Goal: Answer question/provide support: Share knowledge or assist other users

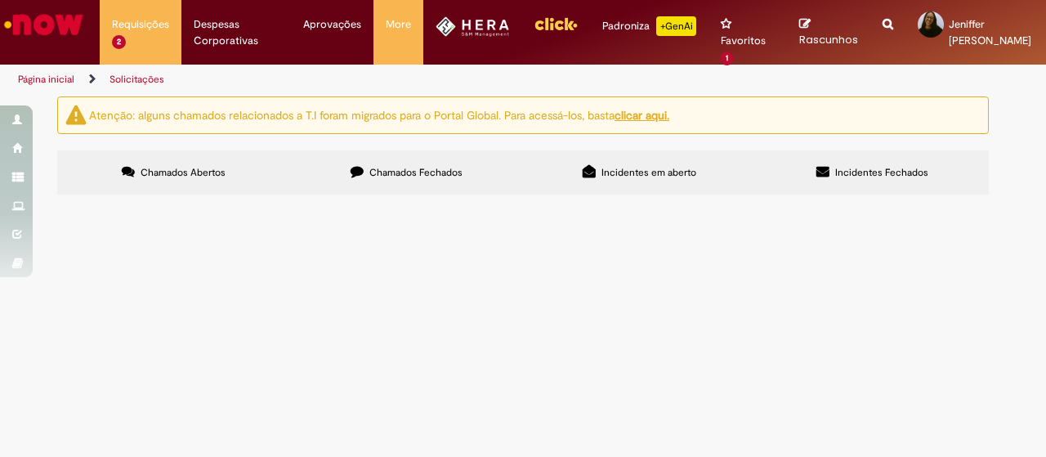
click at [0, 0] on td "Regularização de Nota Fiscal" at bounding box center [0, 0] width 0 height 0
click at [0, 0] on span "Regularização de Nota Fiscal" at bounding box center [0, 0] width 0 height 0
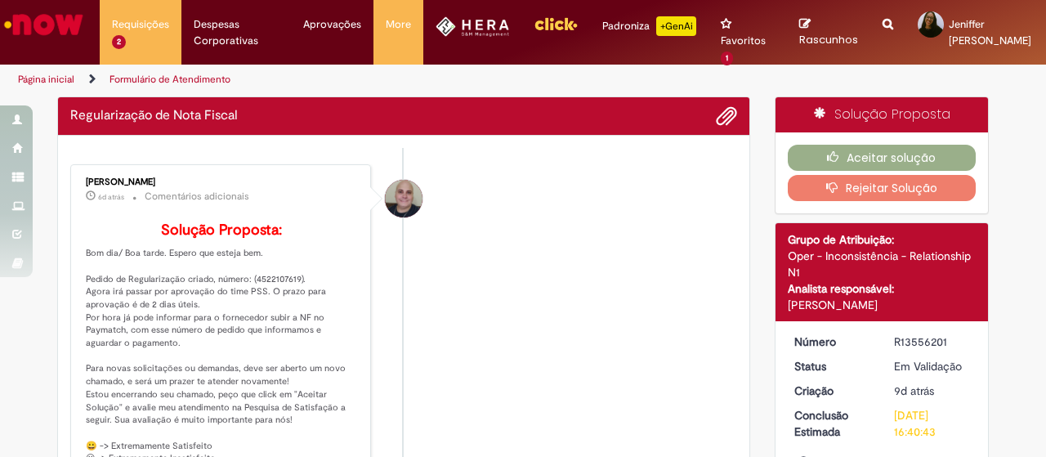
click at [273, 302] on div "[PERSON_NAME] 6d atrás 6 dias atrás Comentários adicionais Solução Proposta: Bo…" at bounding box center [220, 333] width 291 height 329
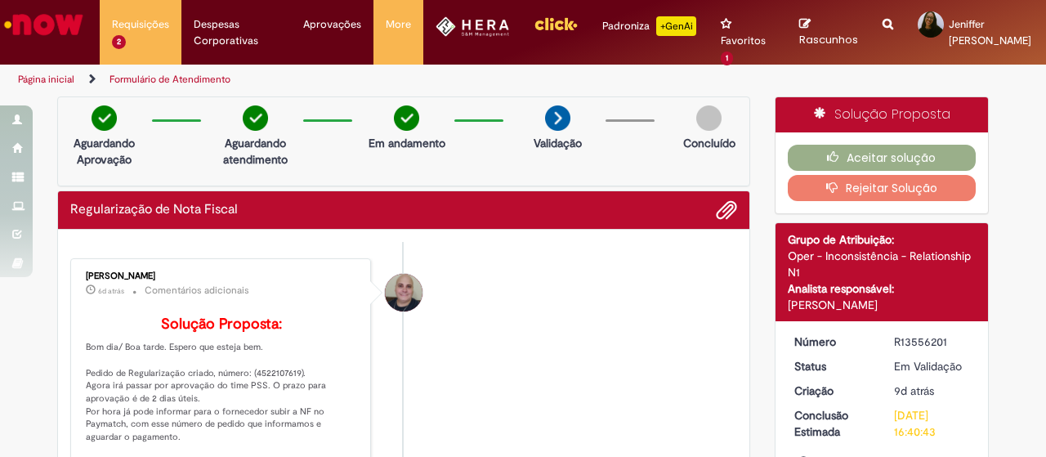
click at [288, 400] on p "Solução Proposta: Bom dia/ Boa tarde. Espero que esteja bem. Pedido de Regulari…" at bounding box center [222, 450] width 272 height 268
copy p "4522107619"
click at [917, 339] on div "R13556201" at bounding box center [932, 341] width 76 height 16
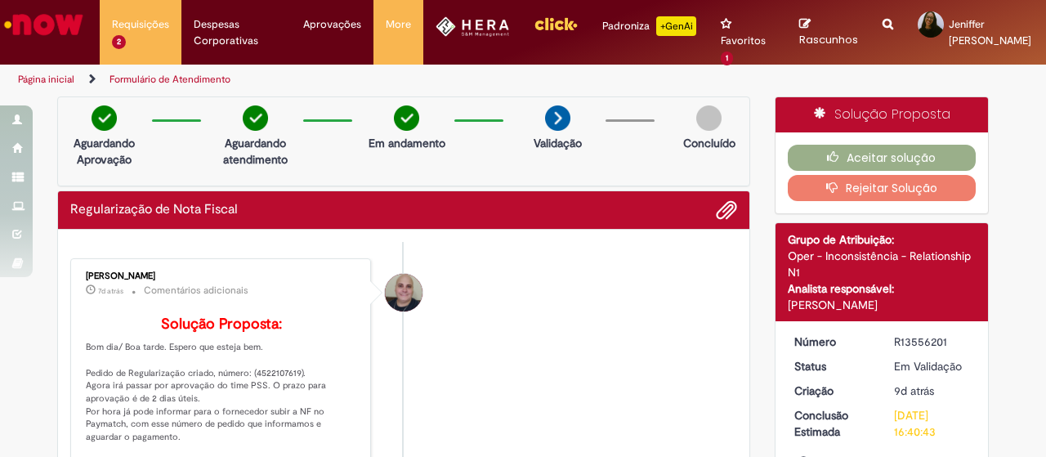
copy div "R13556201"
click at [875, 158] on button "Aceitar solução" at bounding box center [882, 158] width 189 height 26
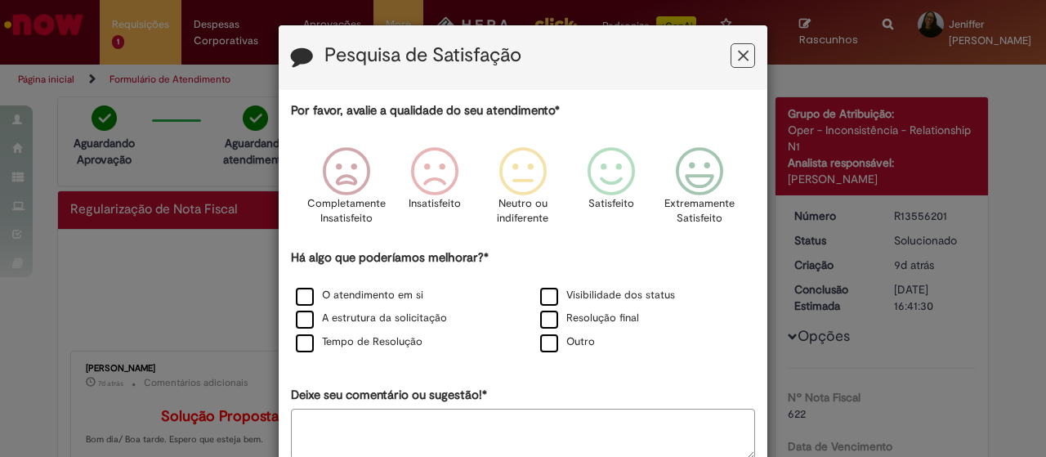
click at [738, 52] on icon "Feedback" at bounding box center [743, 55] width 11 height 17
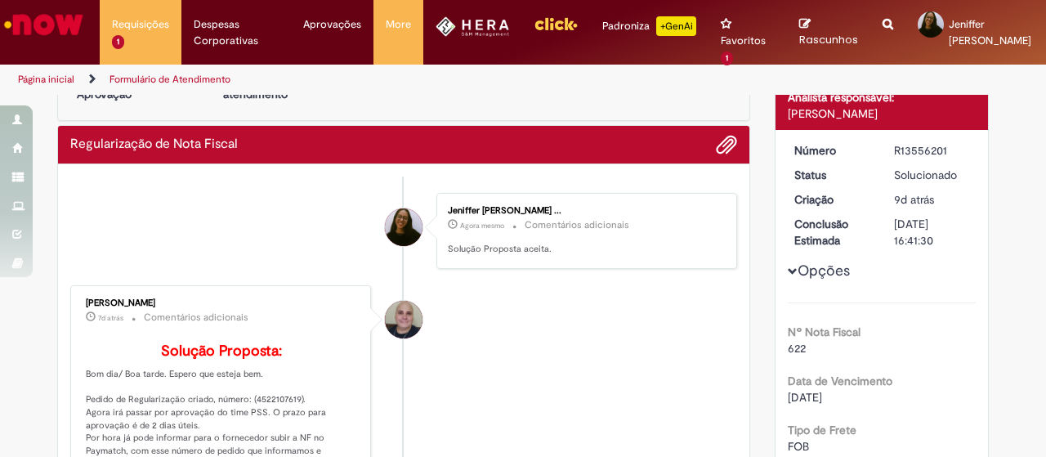
scroll to position [163, 0]
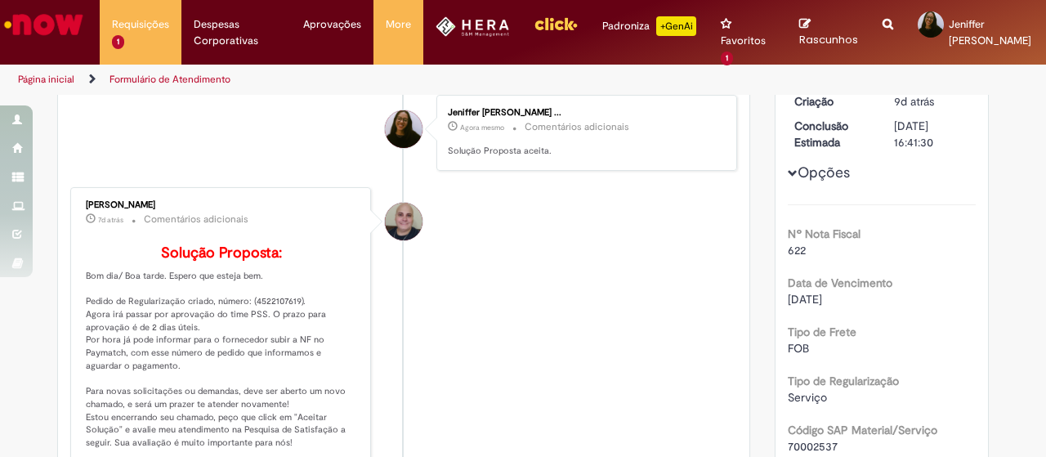
click at [254, 324] on p "Solução Proposta: Bom dia/ Boa tarde. Espero que esteja bem. Pedido de Regulari…" at bounding box center [222, 379] width 272 height 268
copy p "4522107619"
